Goal: Task Accomplishment & Management: Complete application form

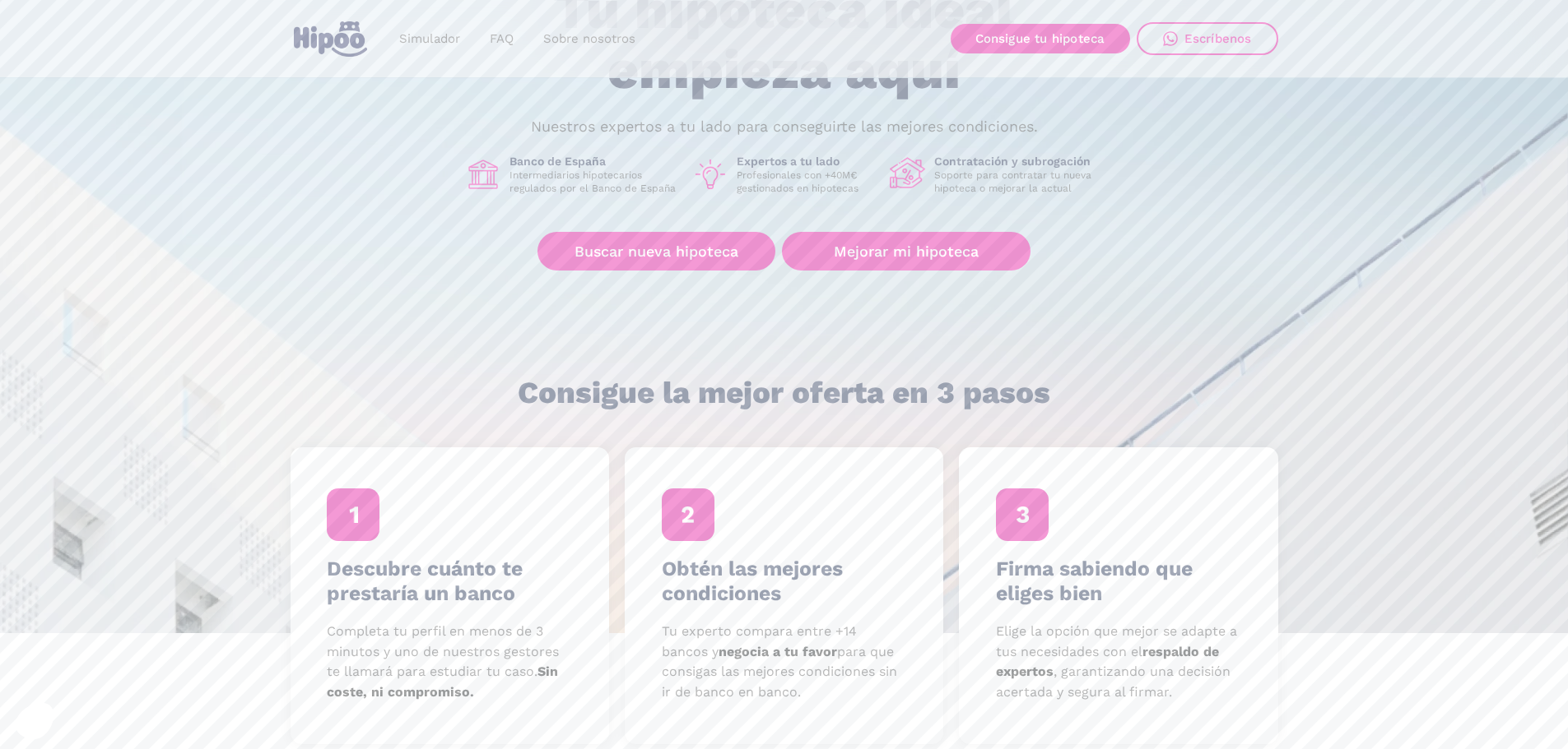
scroll to position [246, 0]
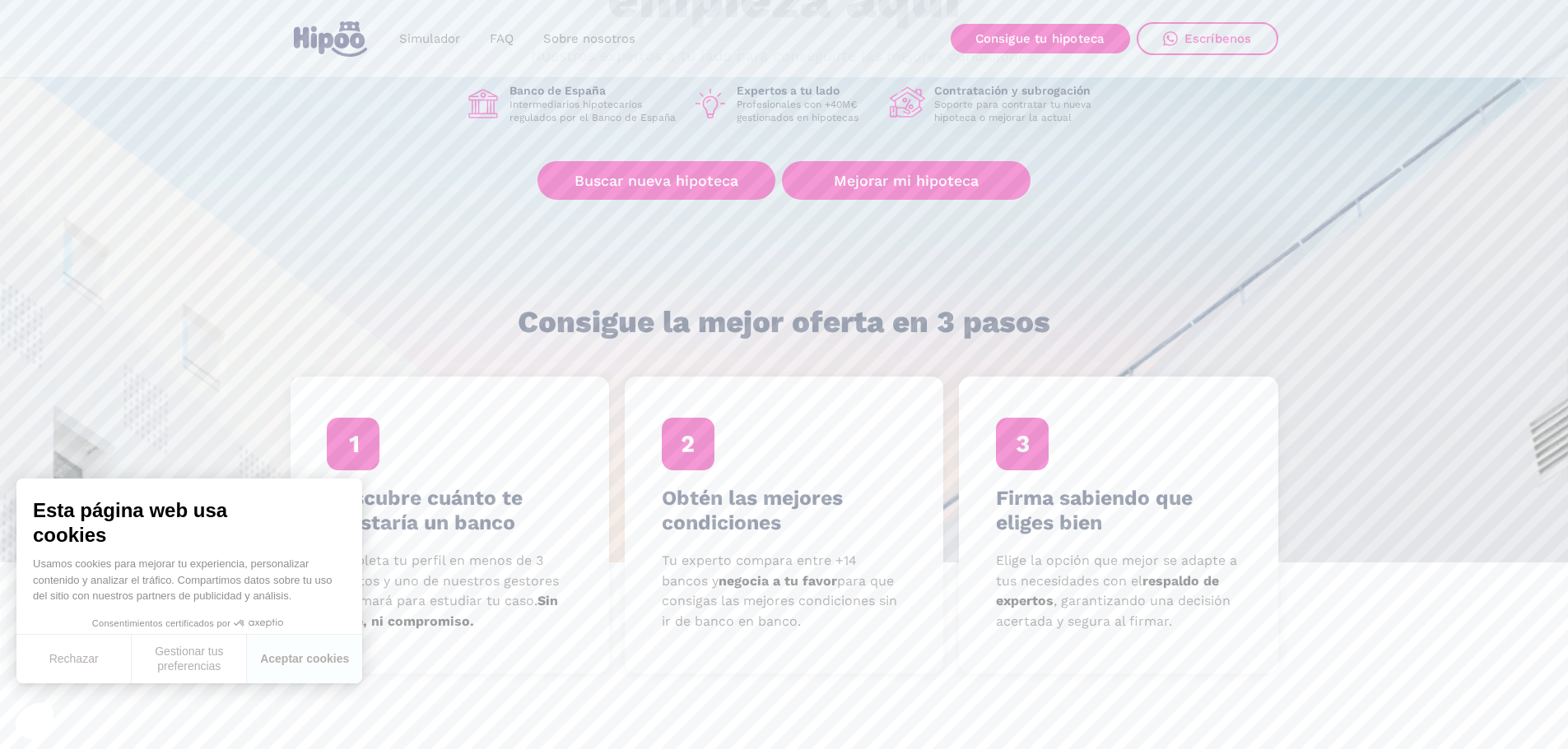
click at [465, 517] on h4 "Descubre cuánto te prestaría un banco" at bounding box center [448, 511] width 245 height 49
click at [74, 656] on button "Rechazar" at bounding box center [74, 659] width 115 height 49
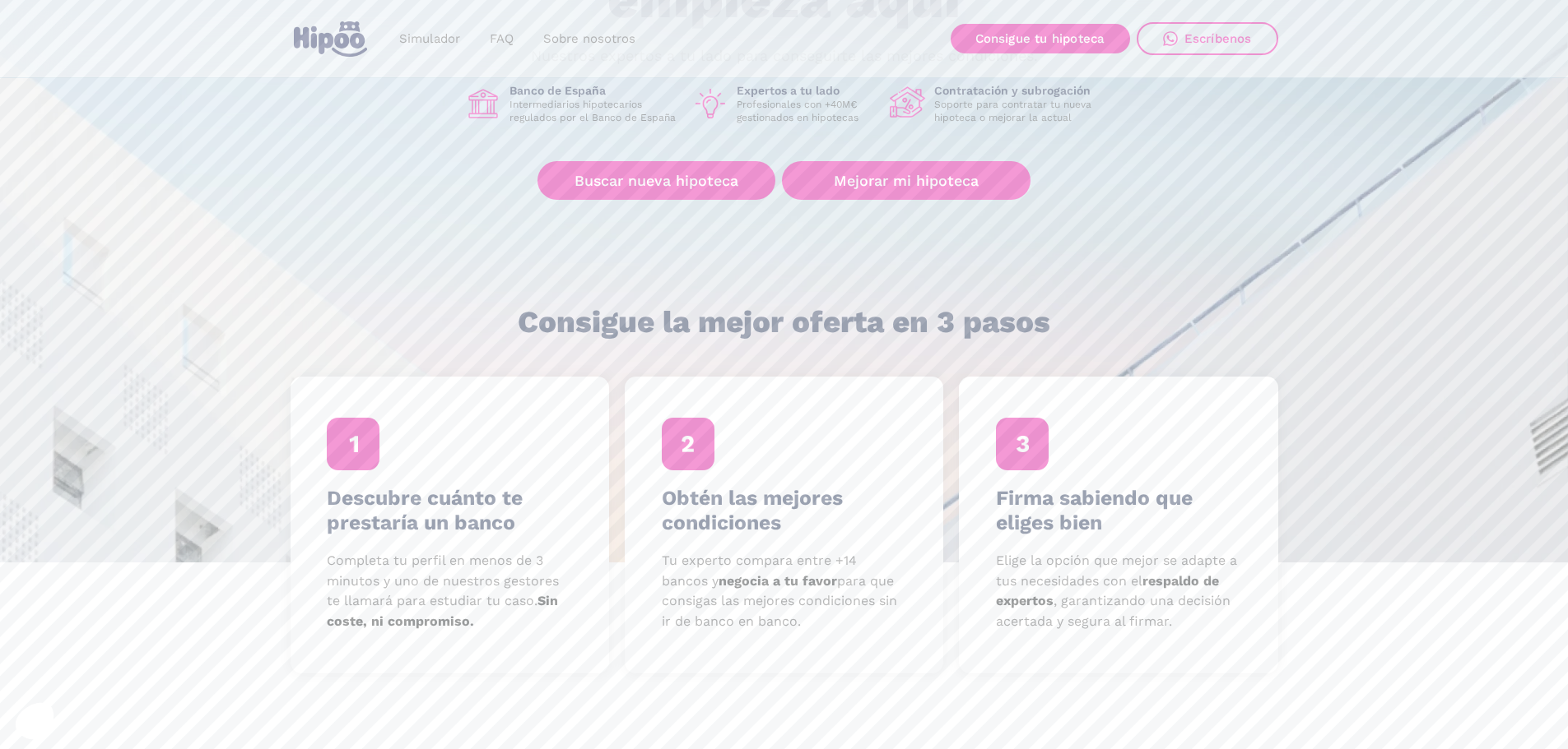
click at [443, 597] on p "Completa tu perfil en menos de 3 minutos y uno de nuestros gestores te llamará …" at bounding box center [448, 592] width 245 height 82
click at [438, 521] on h4 "Descubre cuánto te prestaría un banco" at bounding box center [448, 511] width 245 height 49
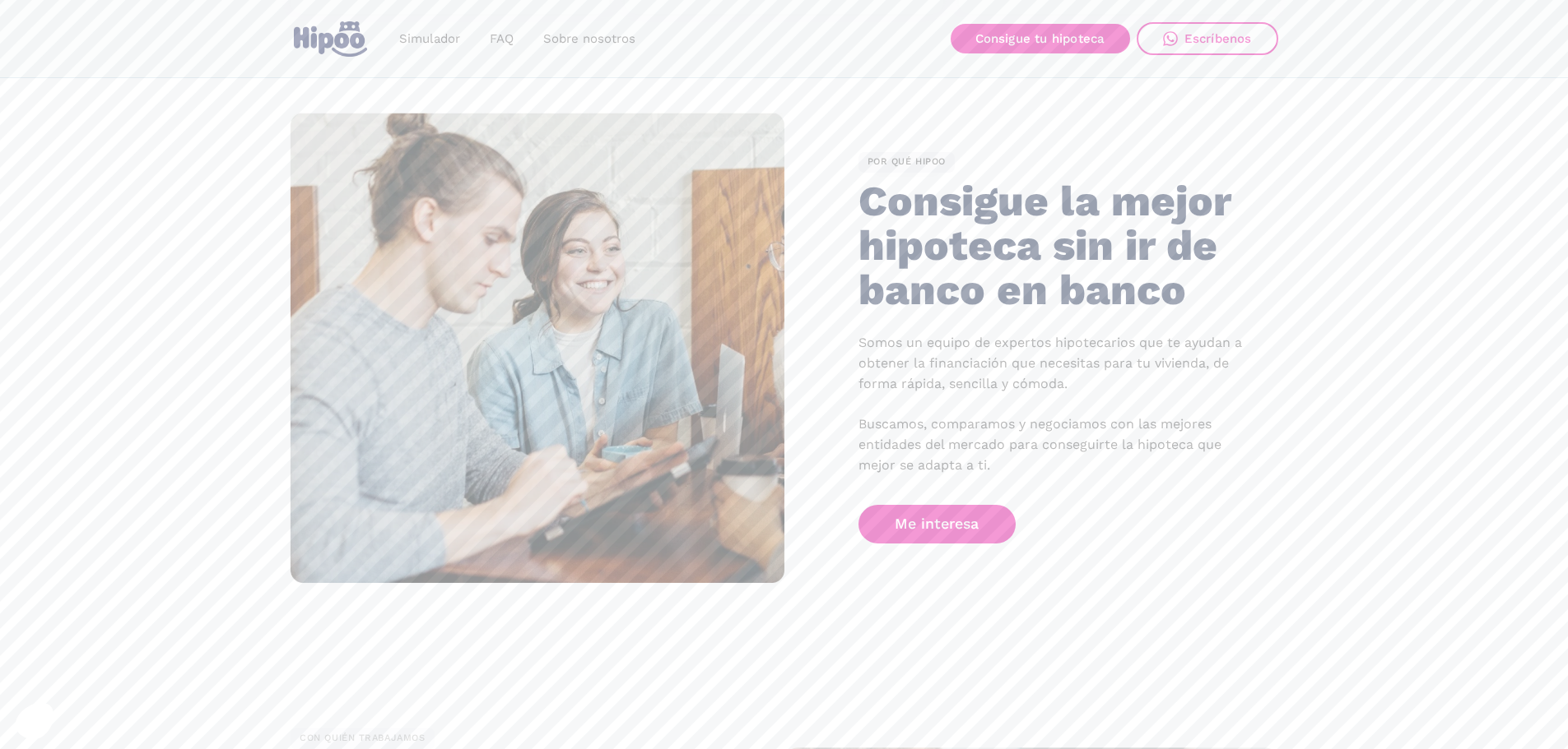
scroll to position [987, 0]
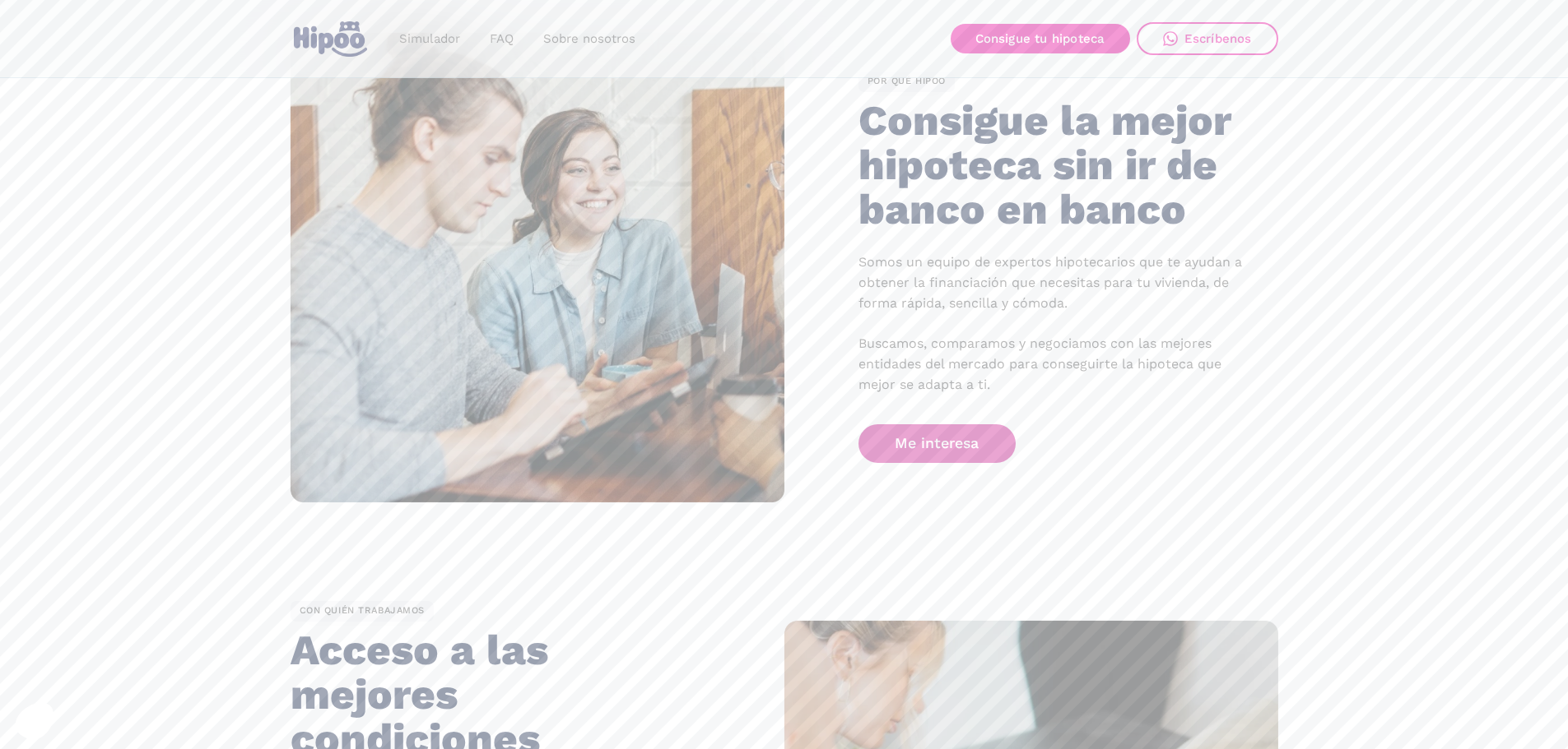
click at [937, 441] on link "Me interesa" at bounding box center [937, 443] width 158 height 39
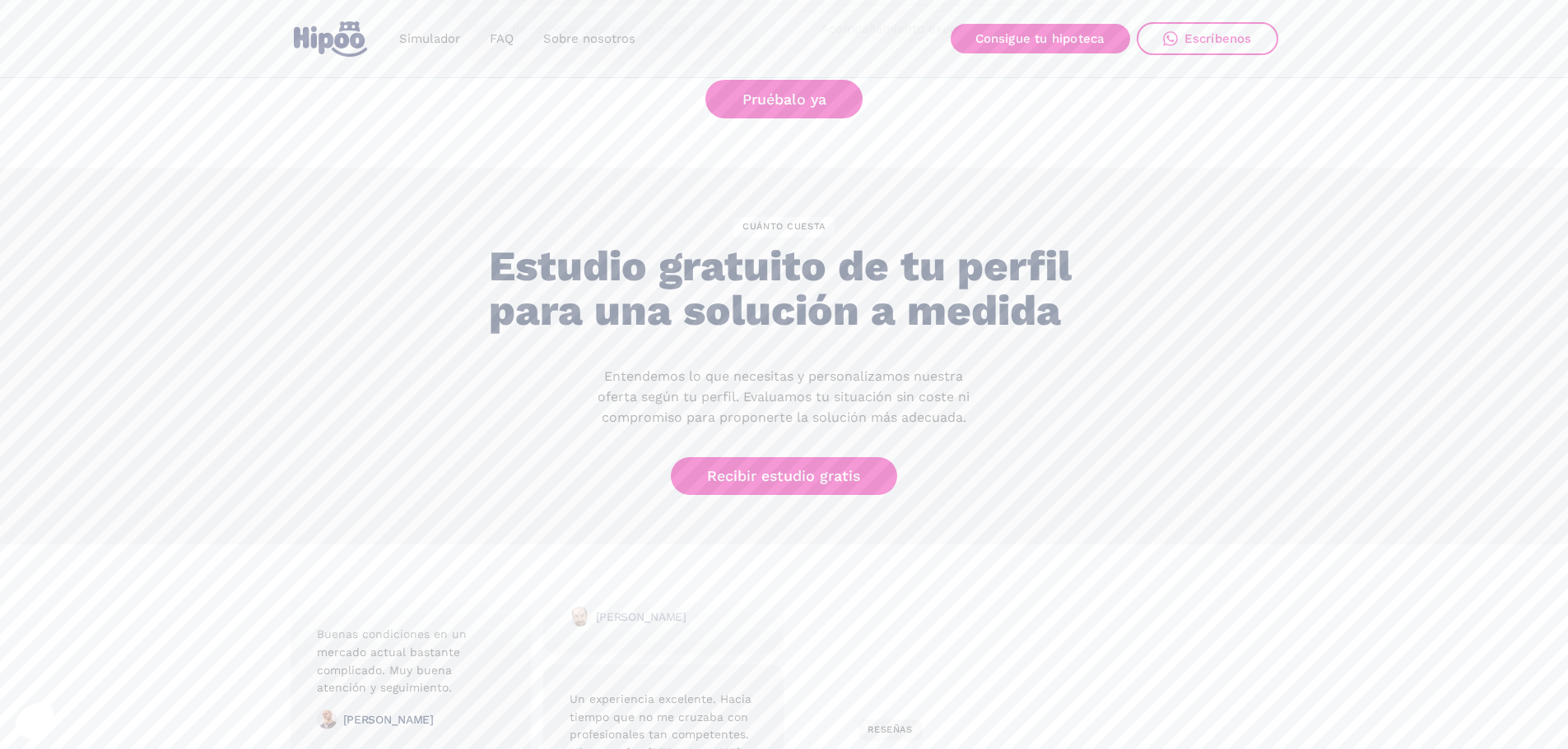
scroll to position [3455, 0]
